Goal: Use online tool/utility: Utilize a website feature to perform a specific function

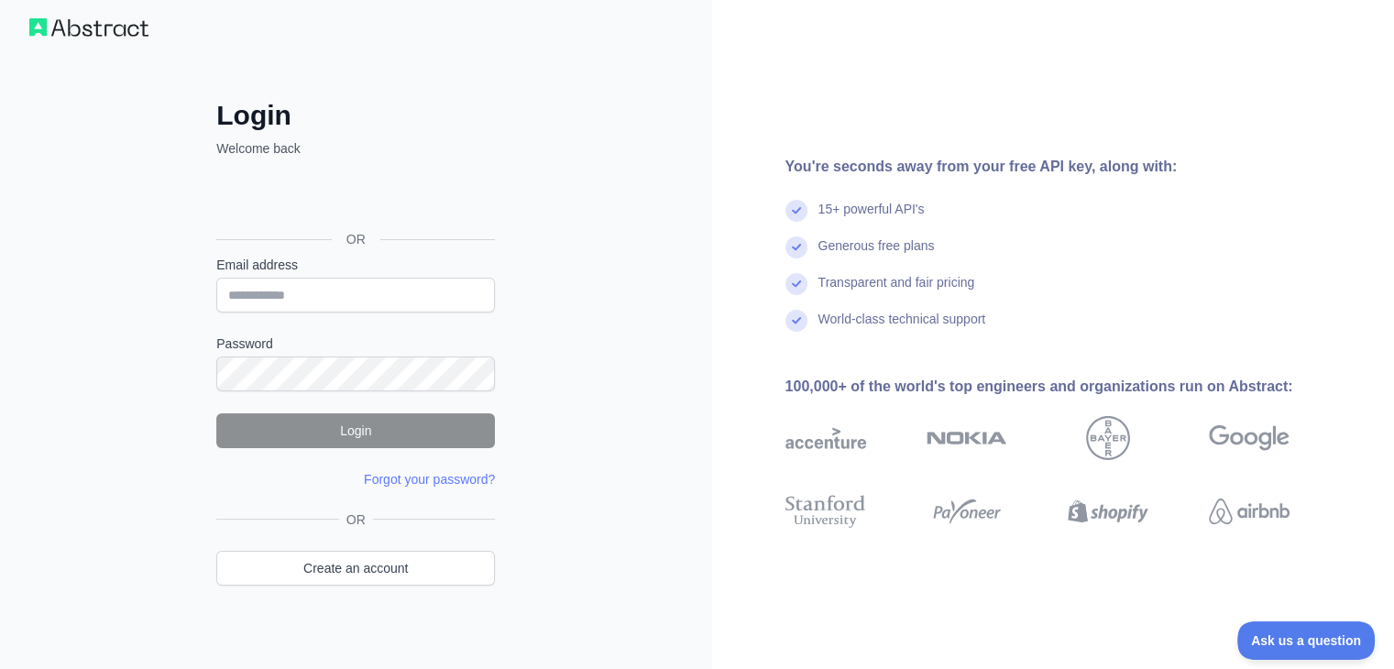
scroll to position [28, 0]
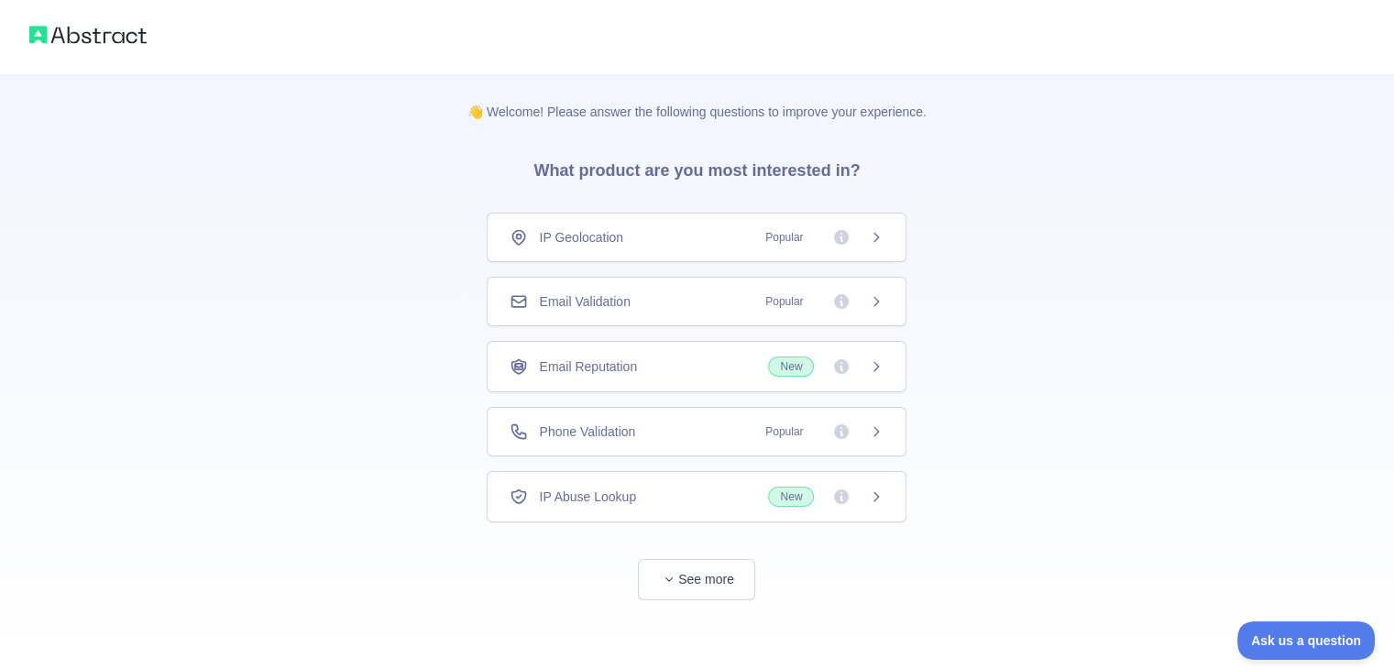
click at [576, 426] on span "Phone Validation" at bounding box center [587, 431] width 96 height 18
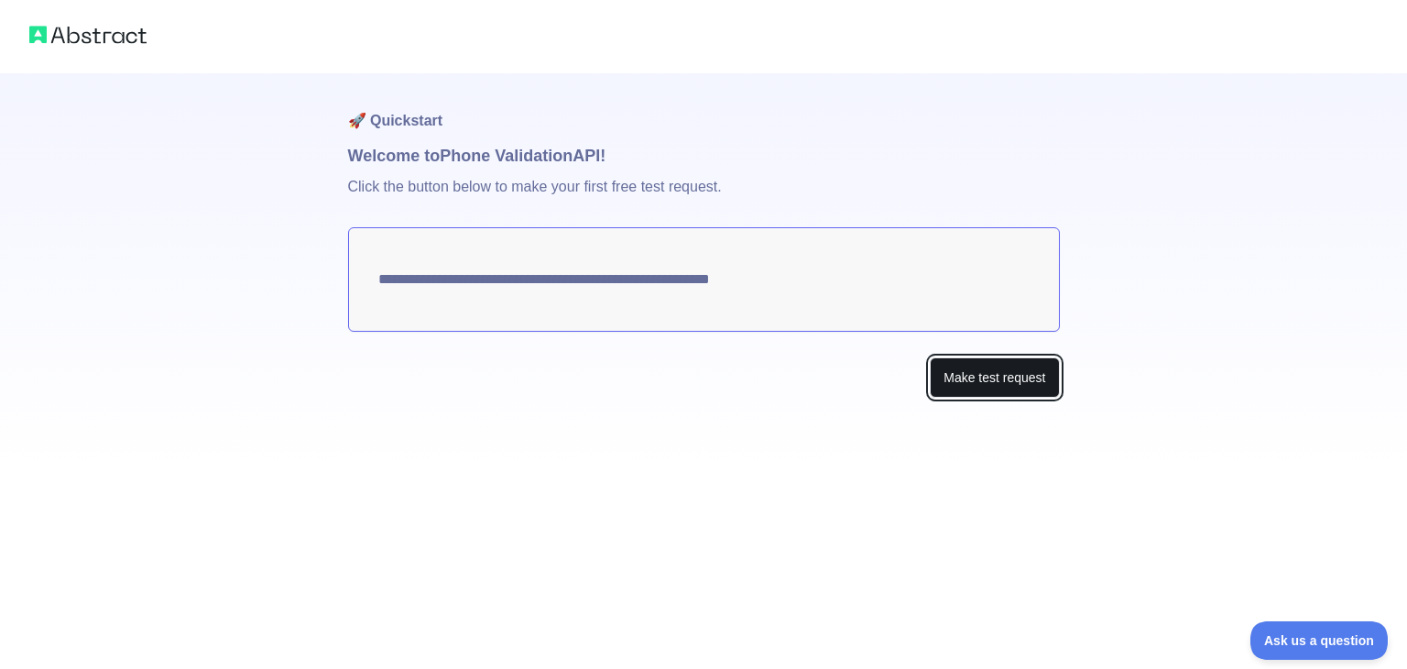
click at [1009, 374] on button "Make test request" at bounding box center [994, 377] width 129 height 41
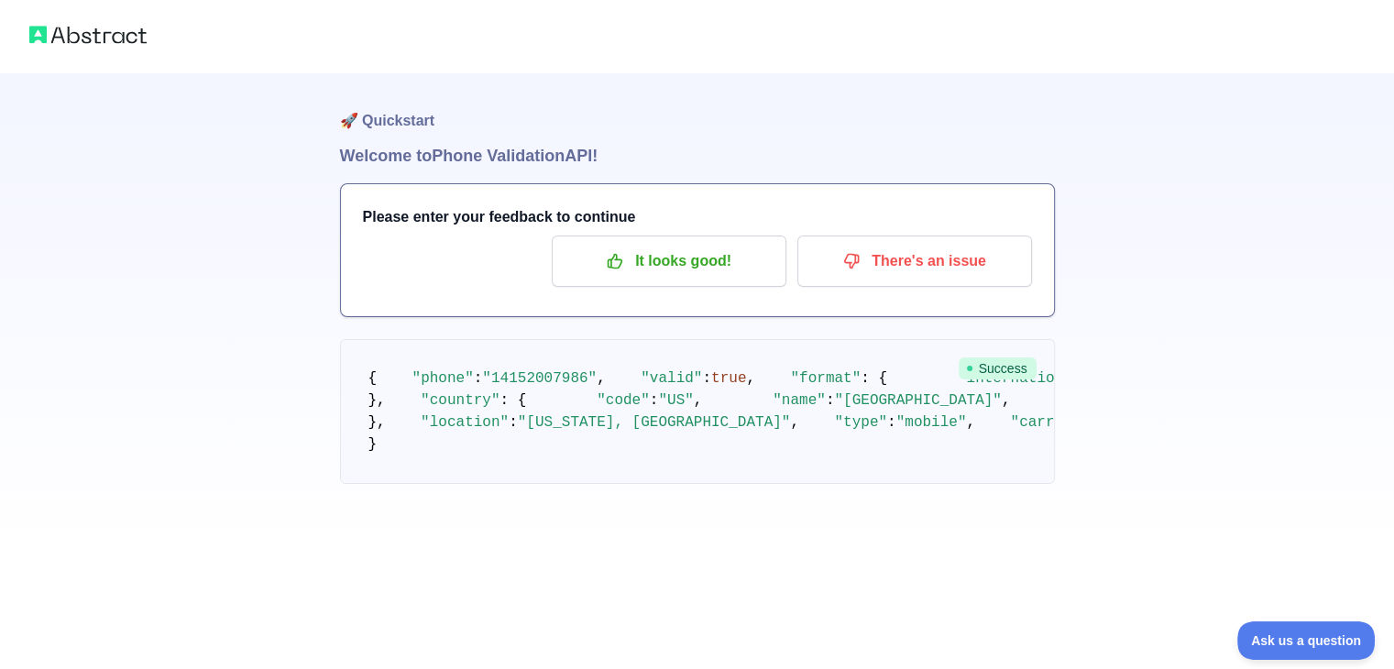
scroll to position [151, 0]
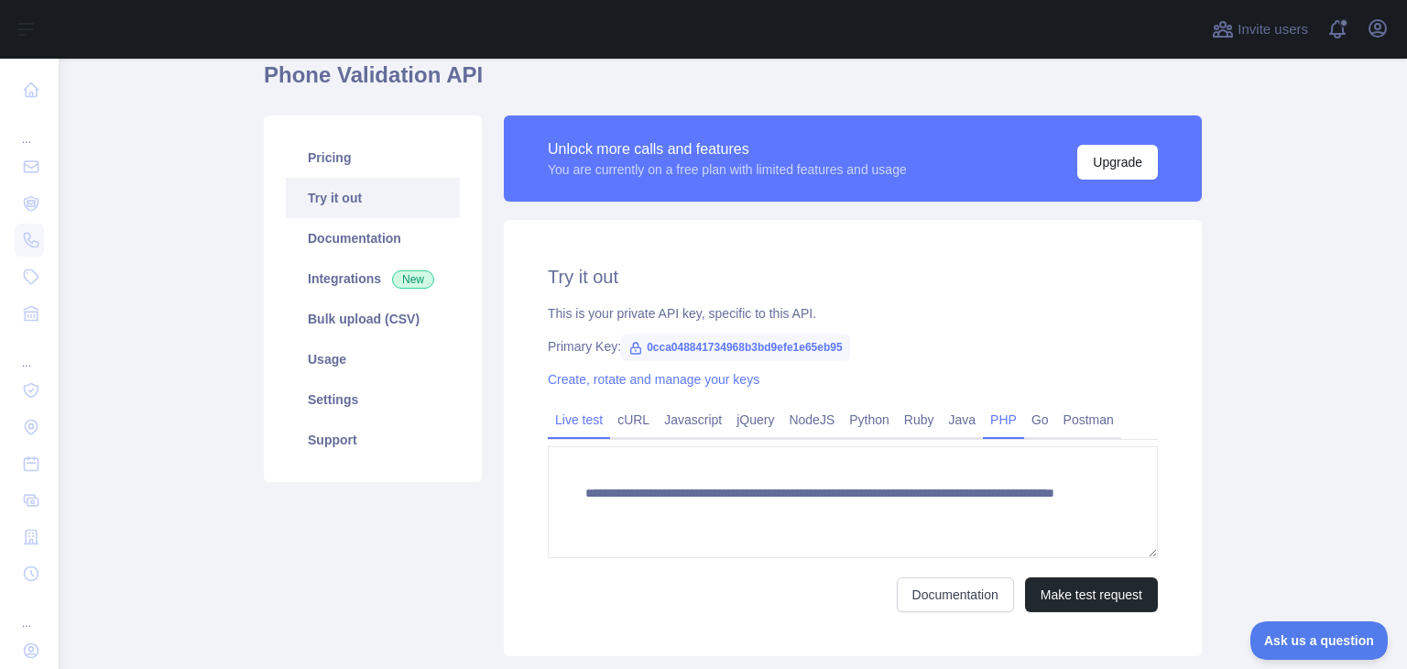
scroll to position [183, 0]
